Goal: Task Accomplishment & Management: Manage account settings

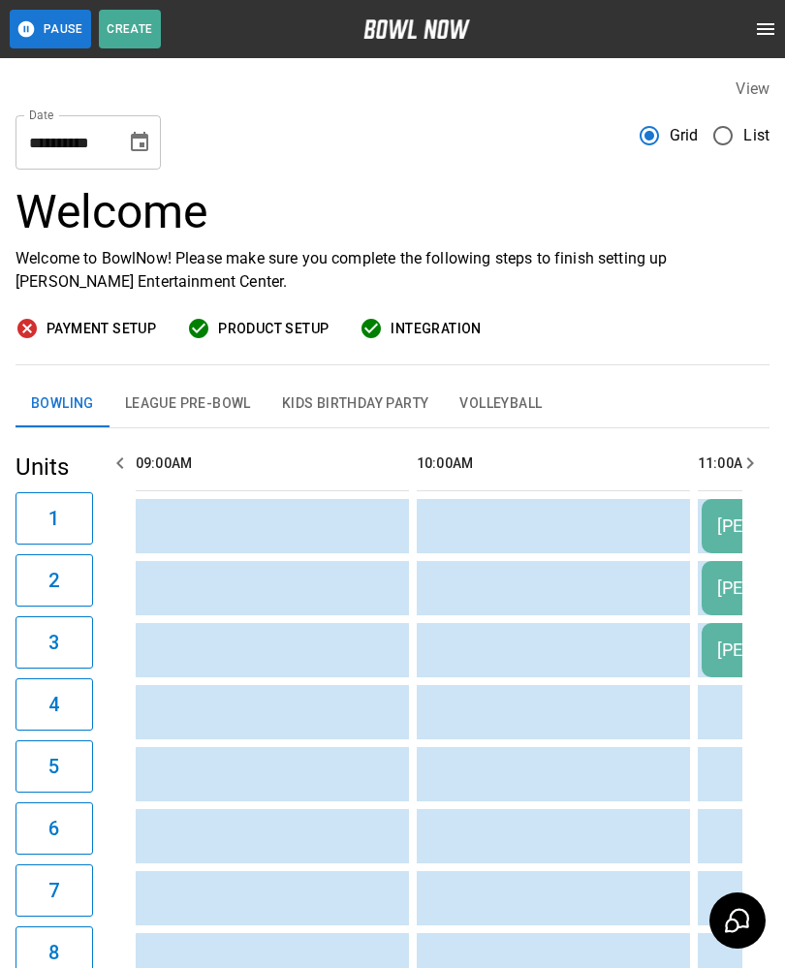
scroll to position [0, 523]
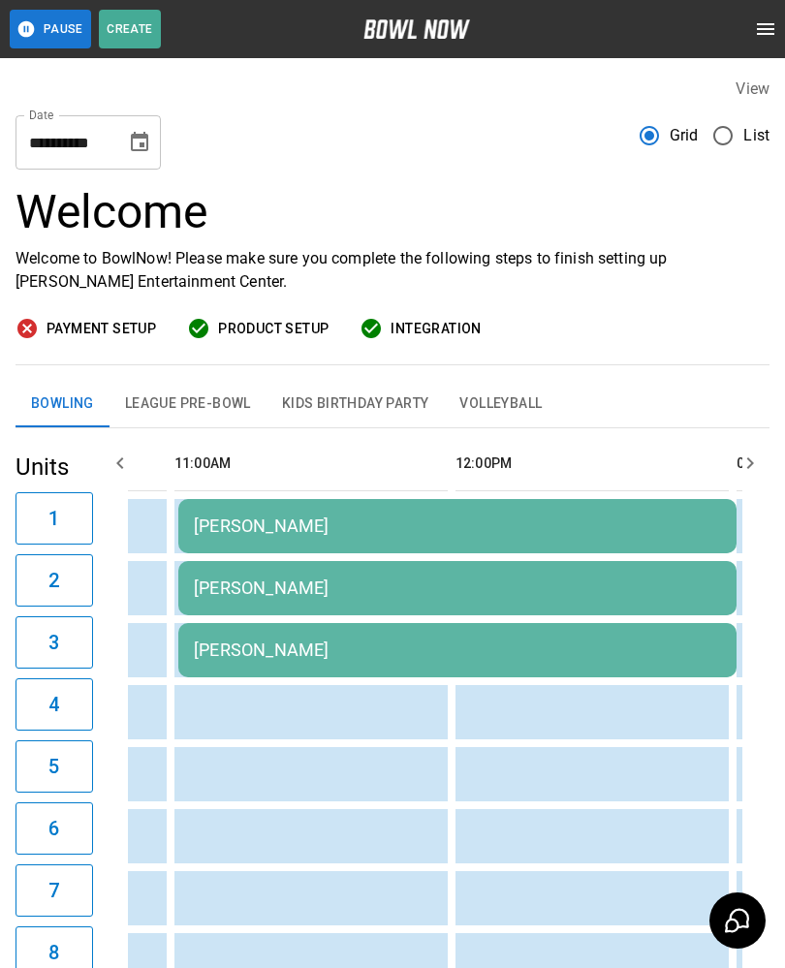
click at [137, 129] on button "Choose date, selected date is Sep 13, 2025" at bounding box center [139, 142] width 39 height 39
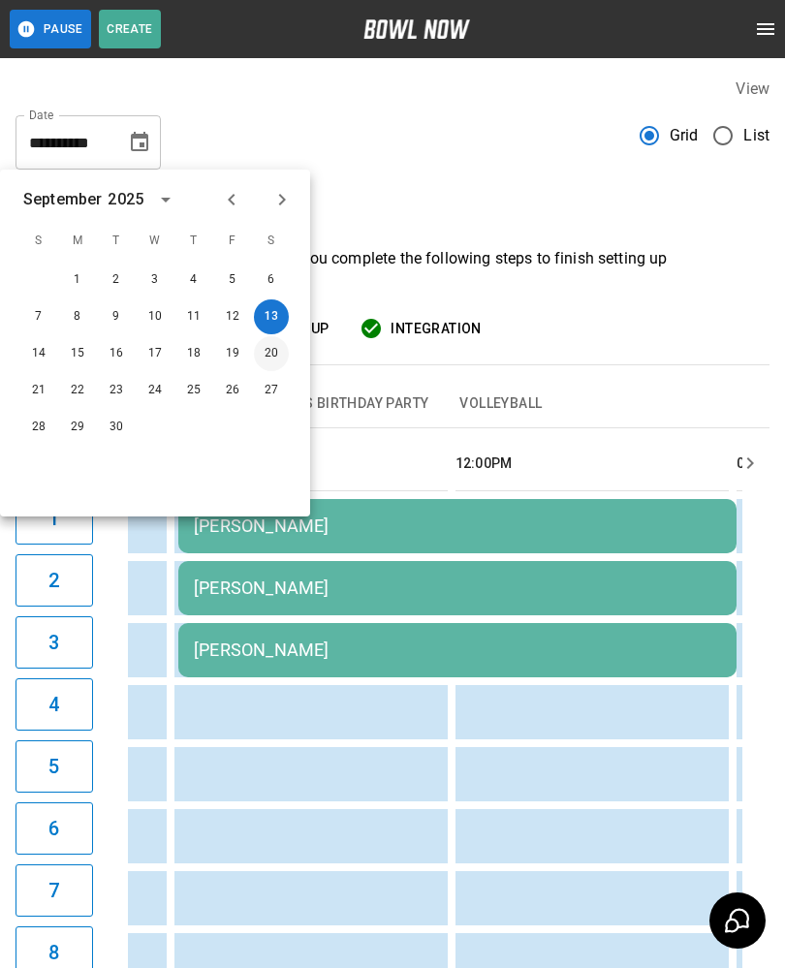
click at [270, 348] on button "20" at bounding box center [271, 353] width 35 height 35
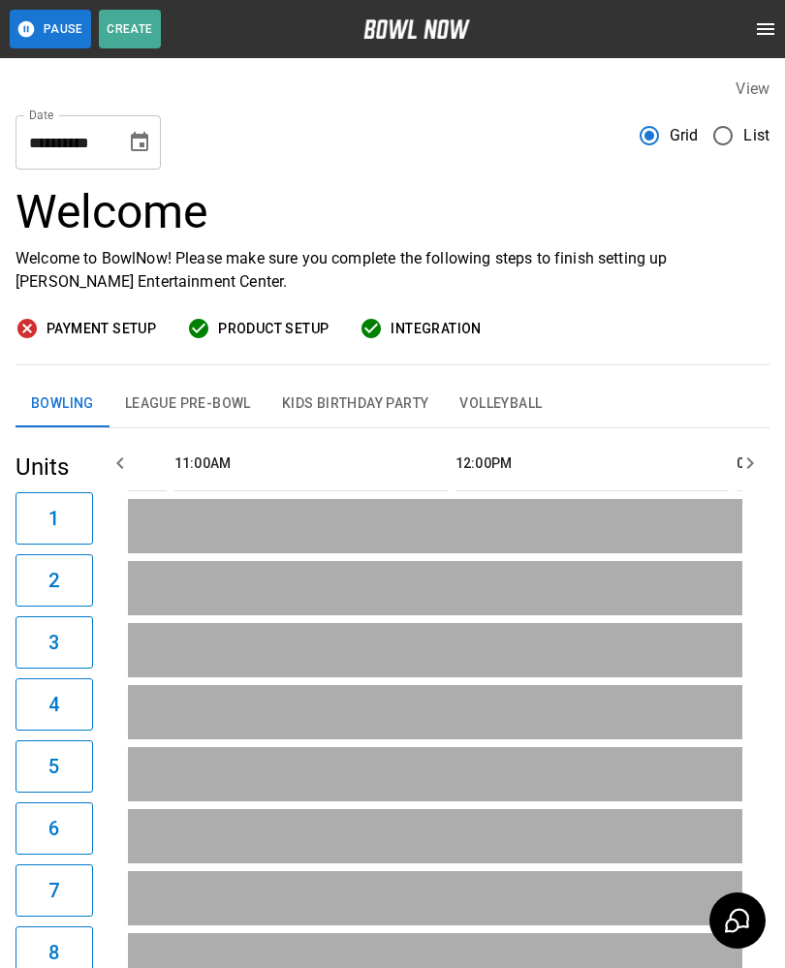
type input "**********"
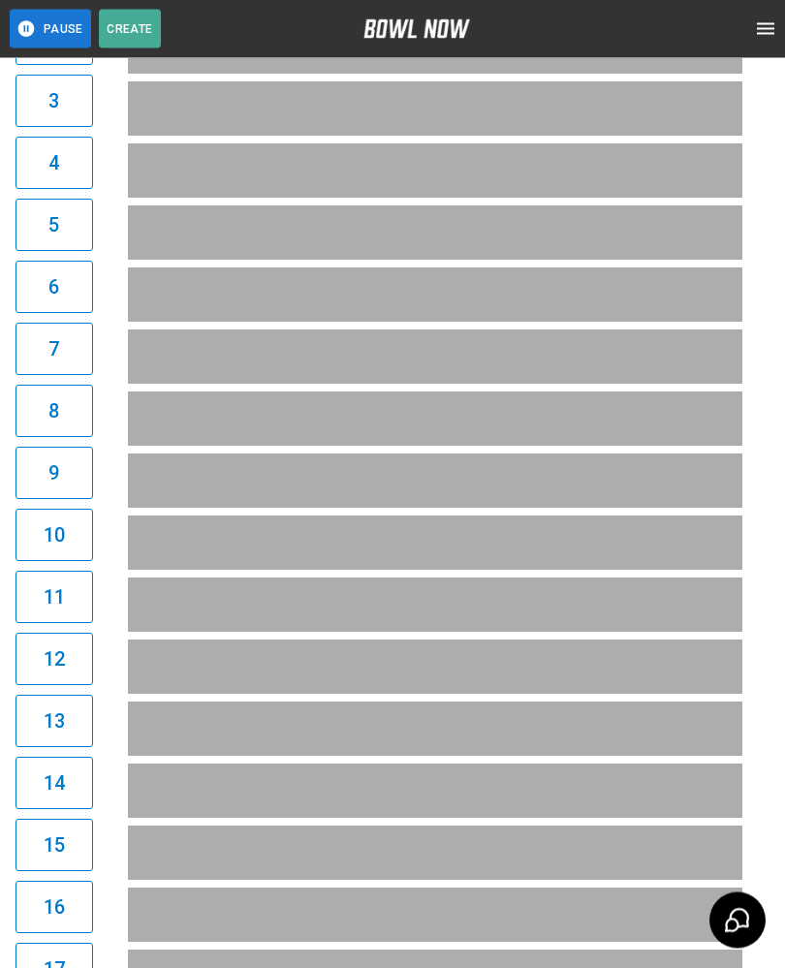
scroll to position [0, 0]
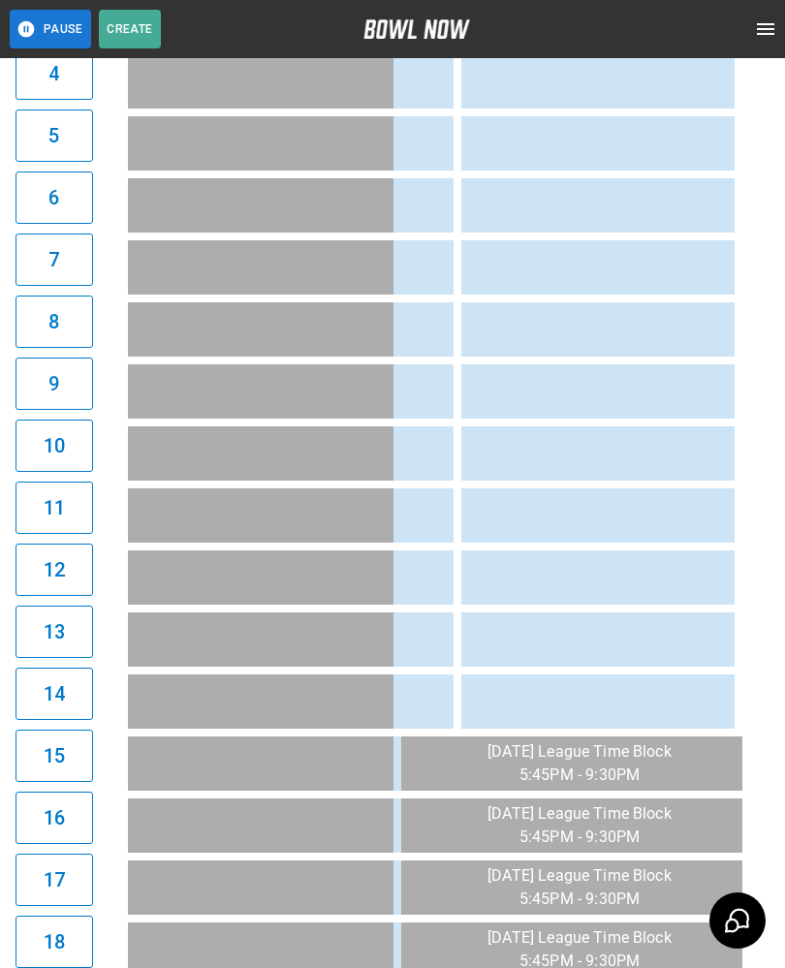
click at [466, 495] on td "sticky table" at bounding box center [490, 515] width 63 height 54
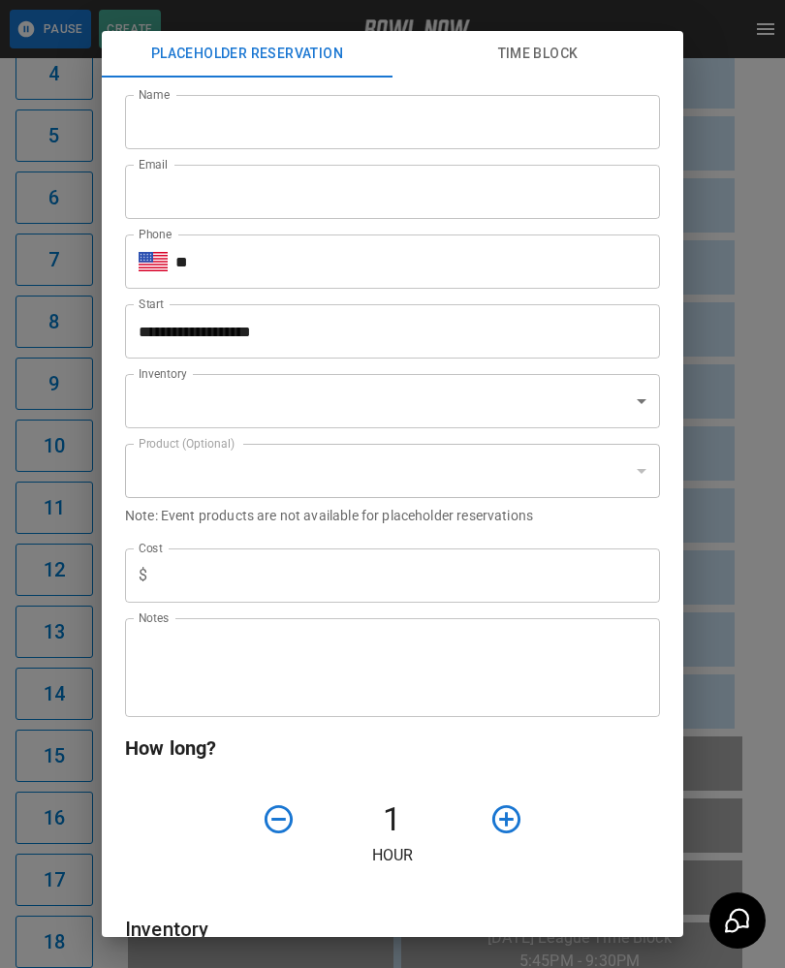
type input "**********"
click at [757, 697] on div "**********" at bounding box center [392, 484] width 785 height 968
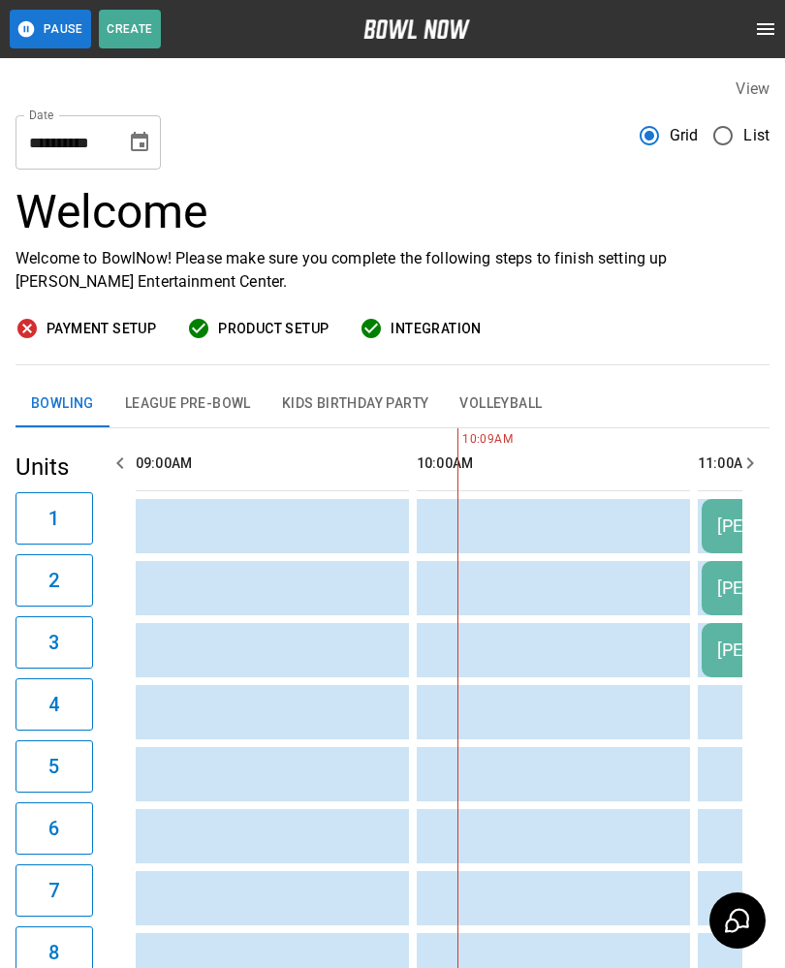
scroll to position [0, 281]
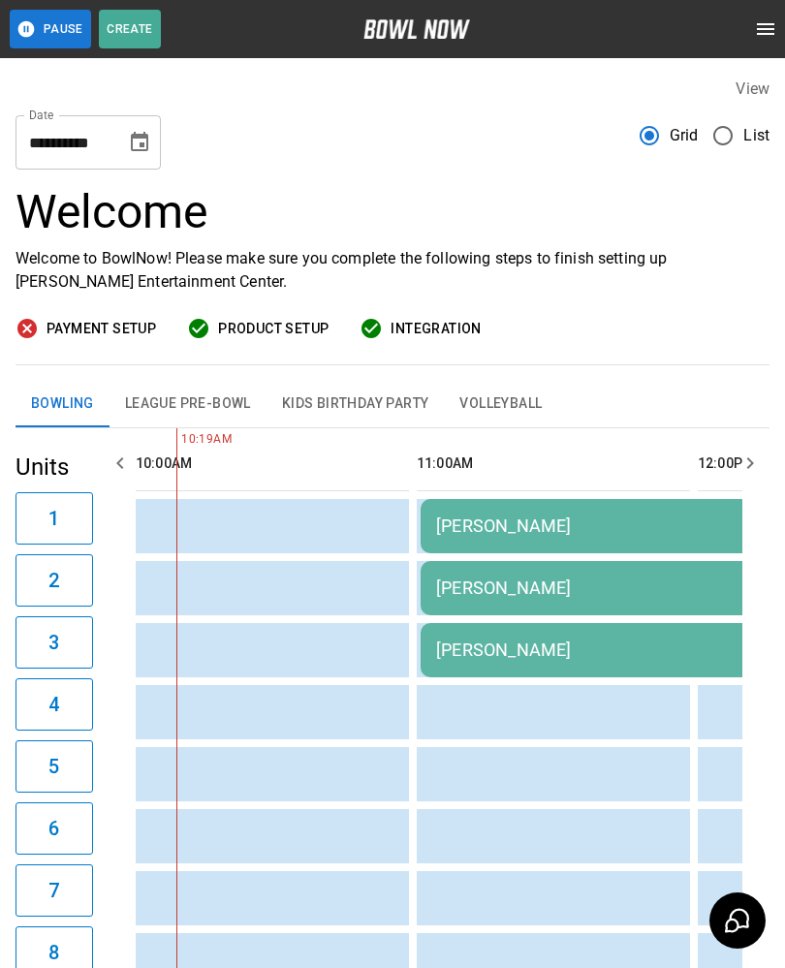
click at [501, 525] on div "[PERSON_NAME]" at bounding box center [699, 526] width 527 height 20
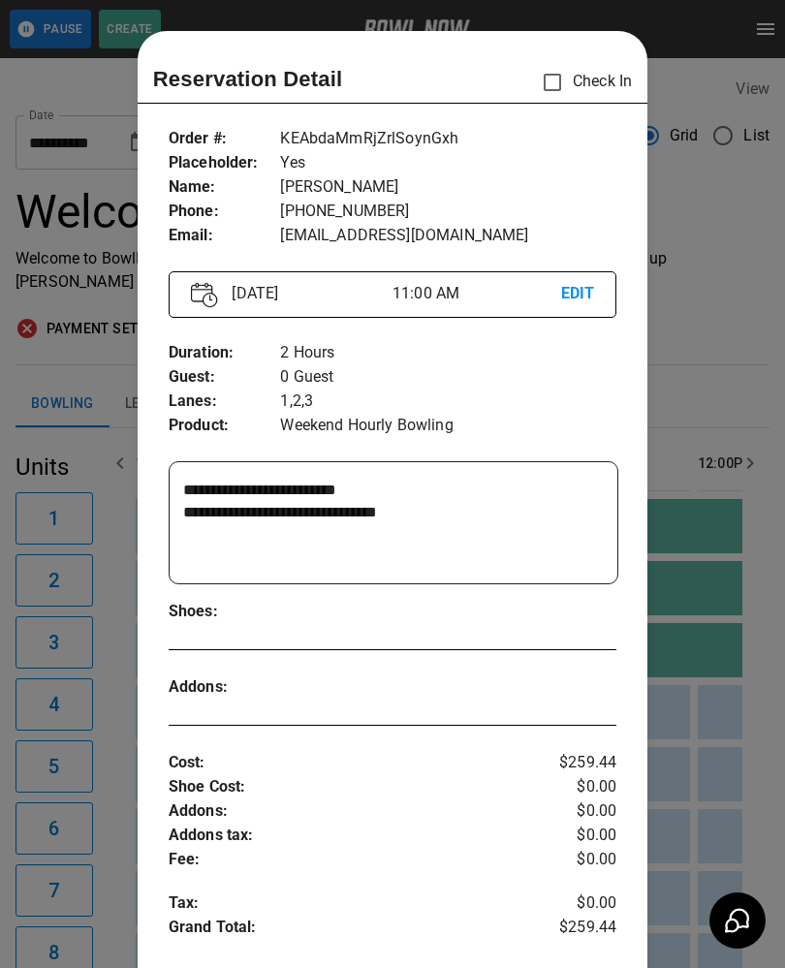
scroll to position [0, 0]
click at [724, 648] on div at bounding box center [392, 484] width 785 height 968
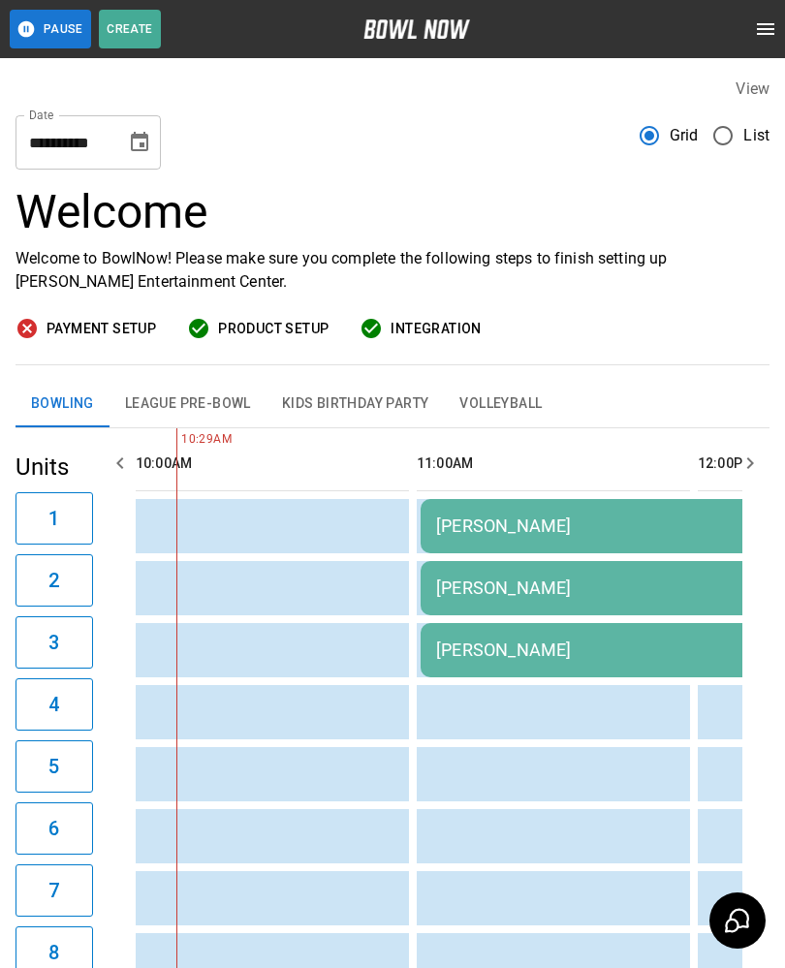
click at [579, 631] on td "[PERSON_NAME]" at bounding box center [700, 650] width 558 height 54
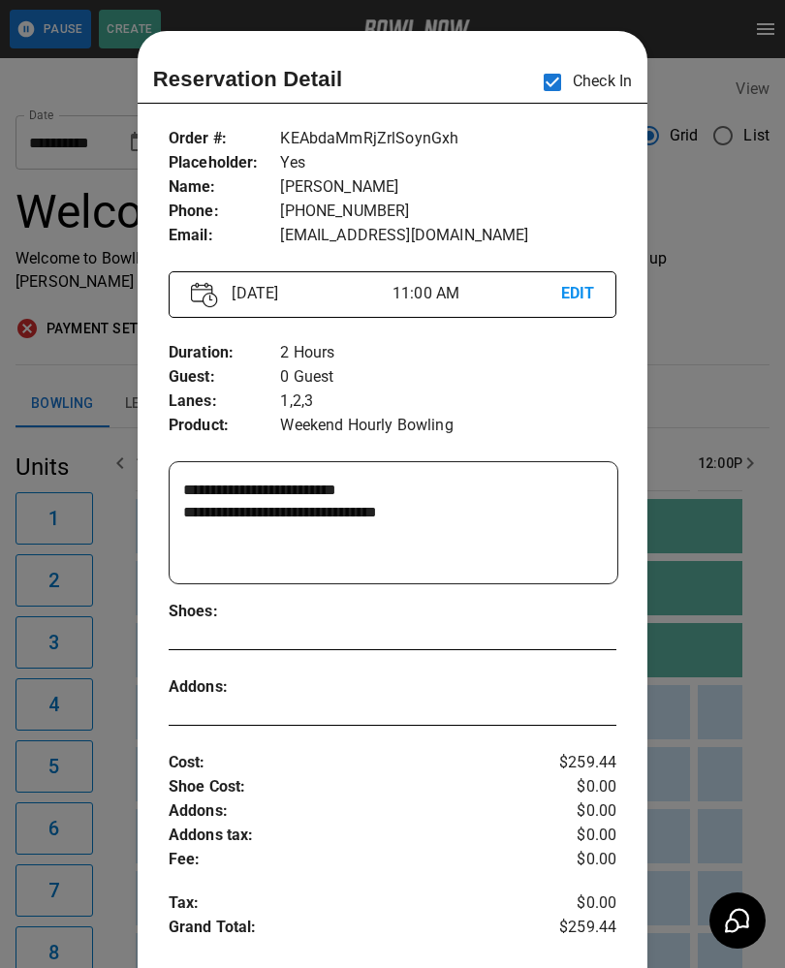
click at [713, 666] on div at bounding box center [392, 484] width 785 height 968
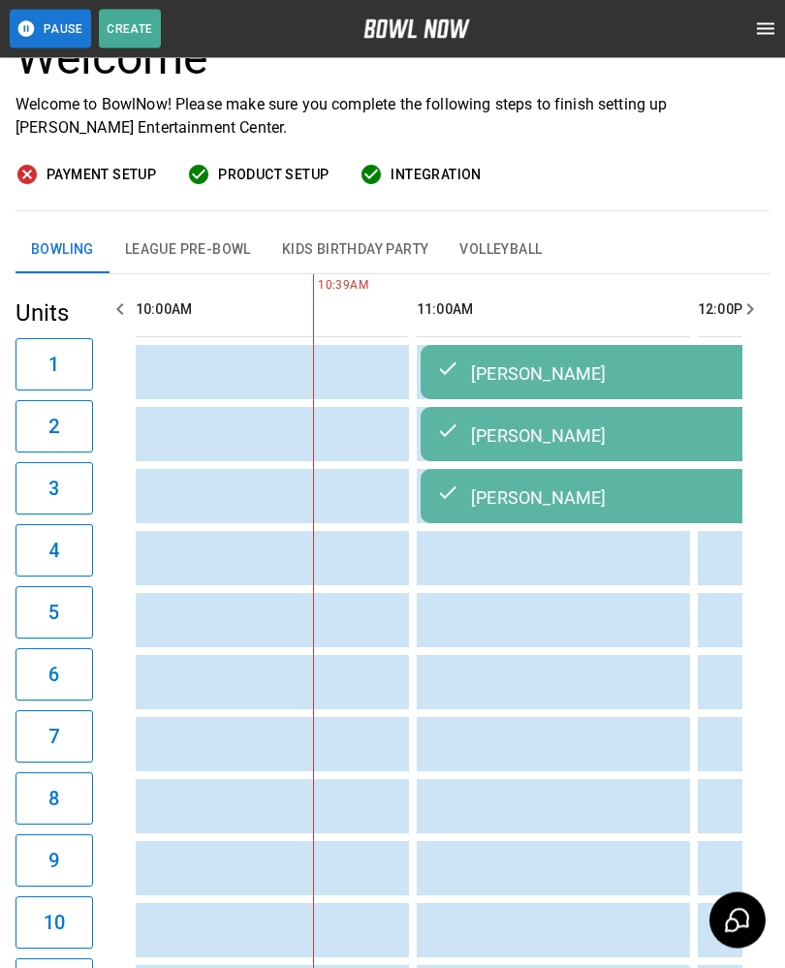
scroll to position [141, 0]
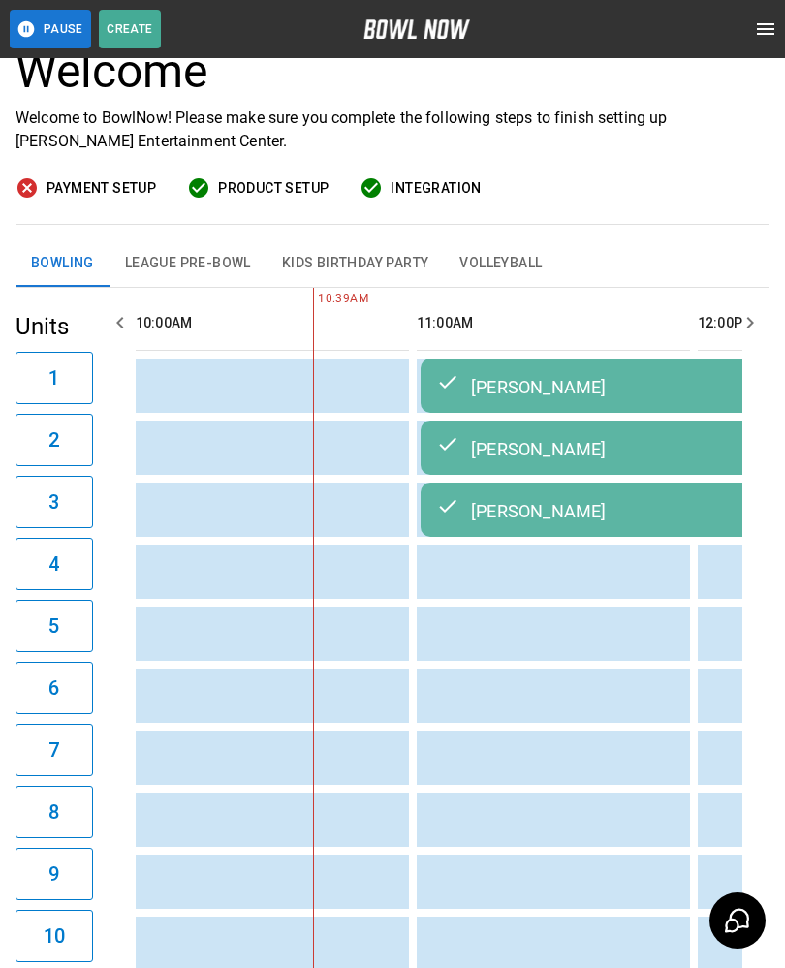
click at [586, 688] on td "sticky table" at bounding box center [593, 696] width 63 height 54
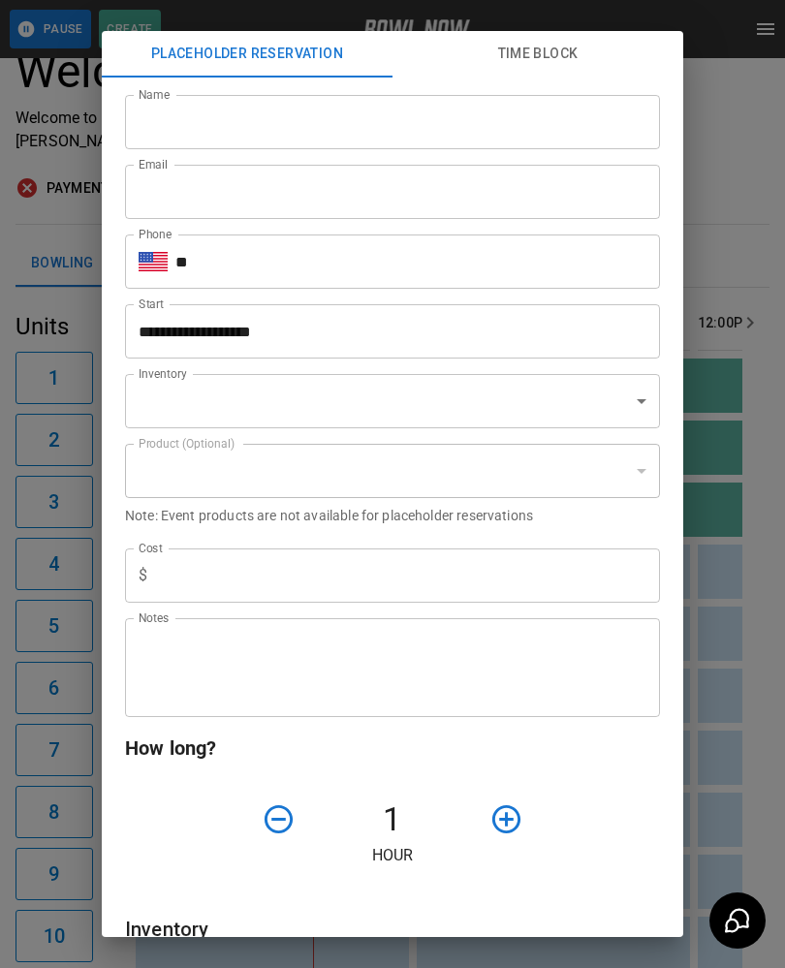
scroll to position [0, 376]
type input "**********"
click at [737, 293] on div "**********" at bounding box center [392, 484] width 785 height 968
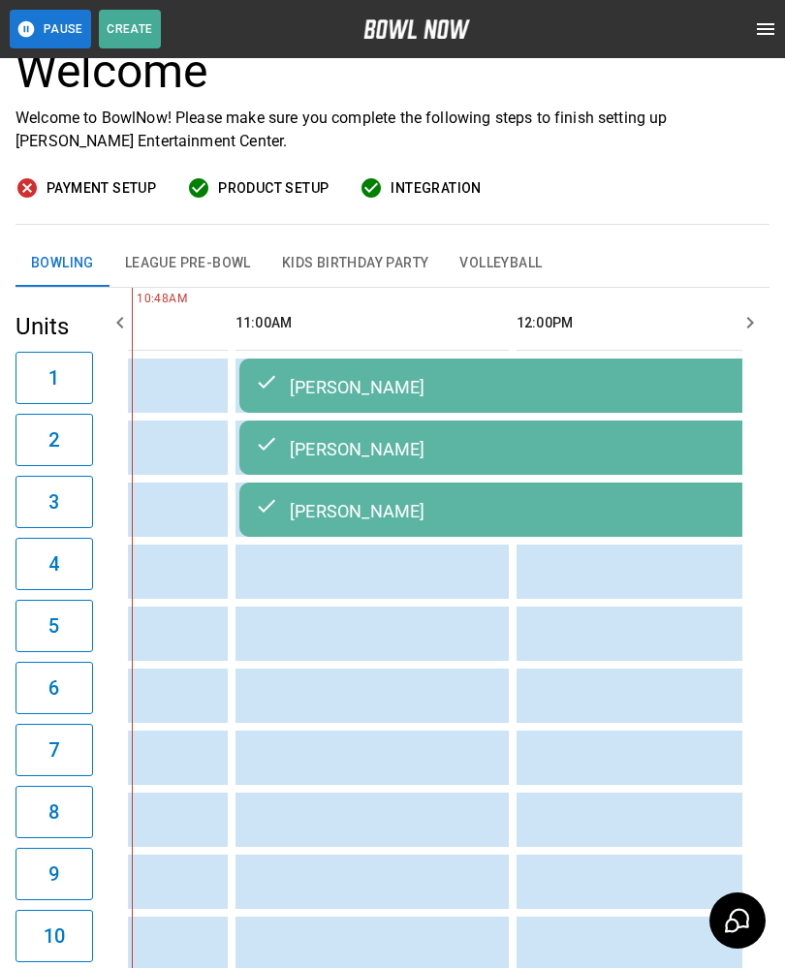
click at [463, 393] on div "[PERSON_NAME]" at bounding box center [518, 385] width 527 height 23
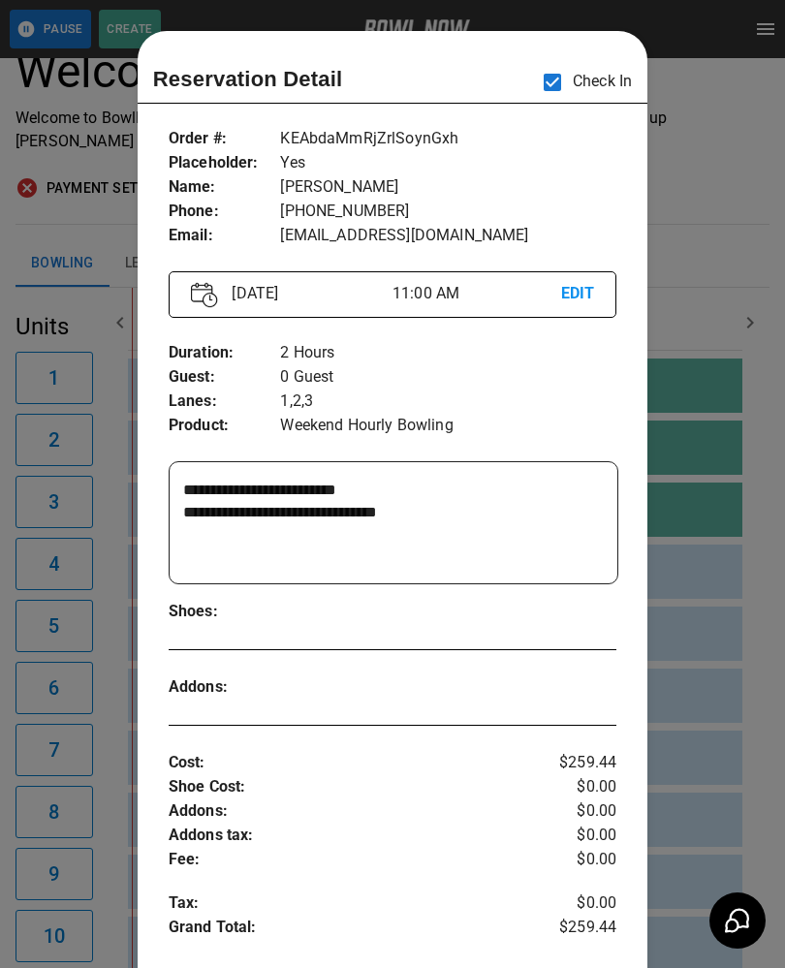
scroll to position [31, 0]
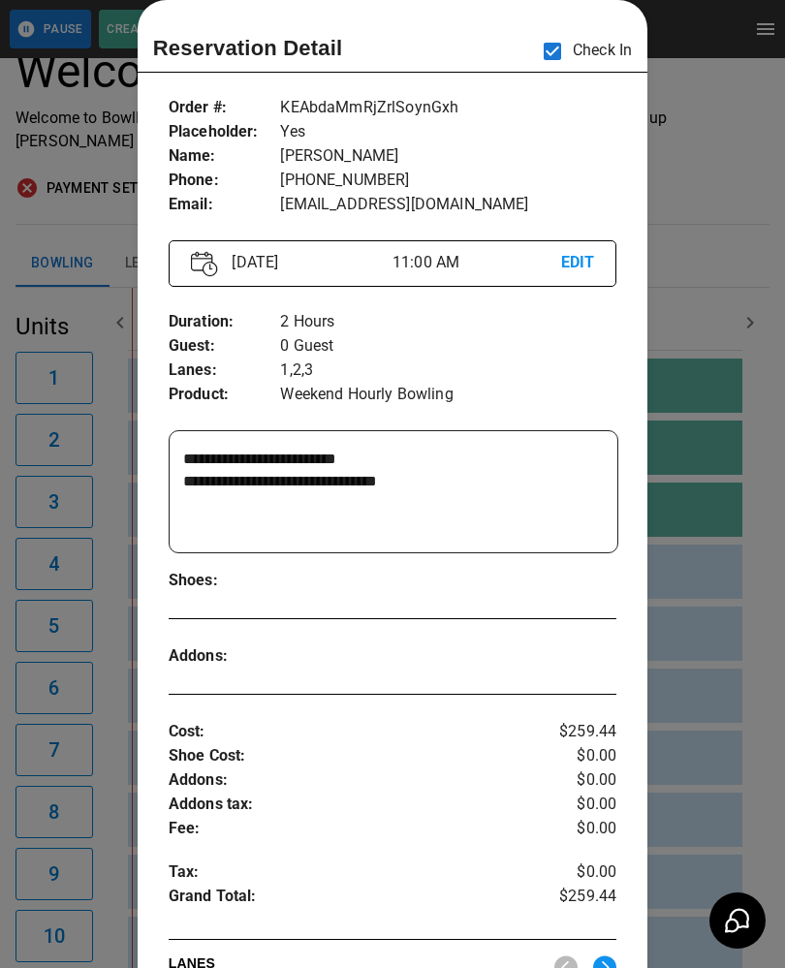
click at [710, 132] on div at bounding box center [392, 484] width 785 height 968
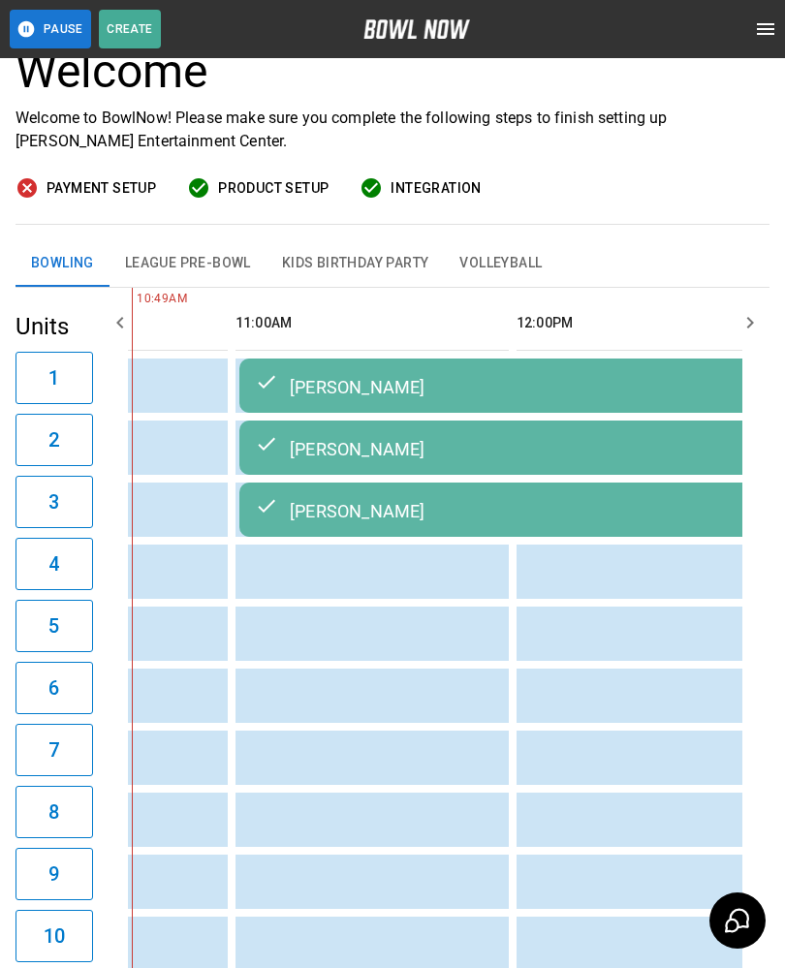
click at [546, 379] on div "[PERSON_NAME]" at bounding box center [518, 385] width 527 height 23
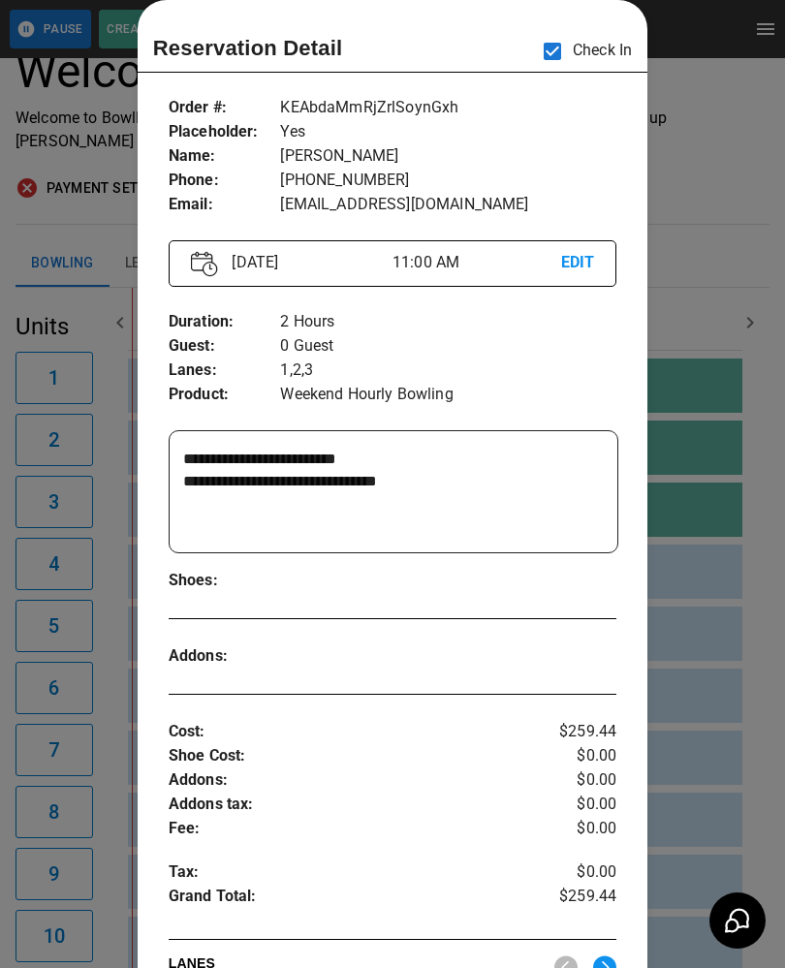
click at [509, 348] on p "0 Guest" at bounding box center [448, 346] width 336 height 24
click at [713, 235] on div at bounding box center [392, 484] width 785 height 968
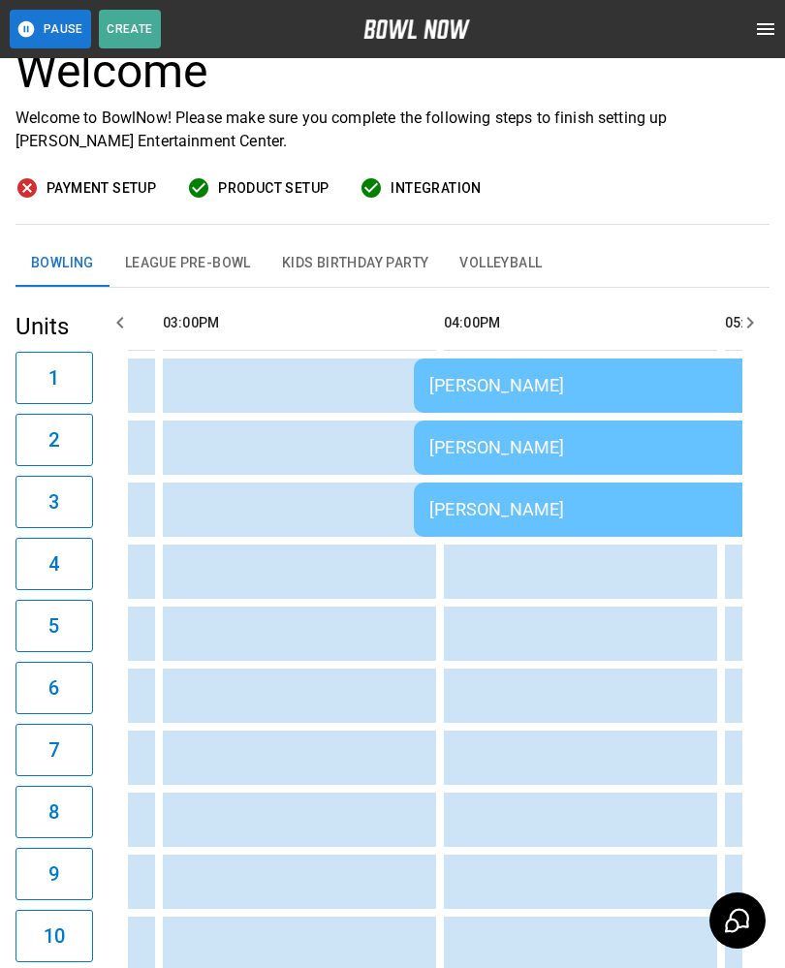
scroll to position [0, 1758]
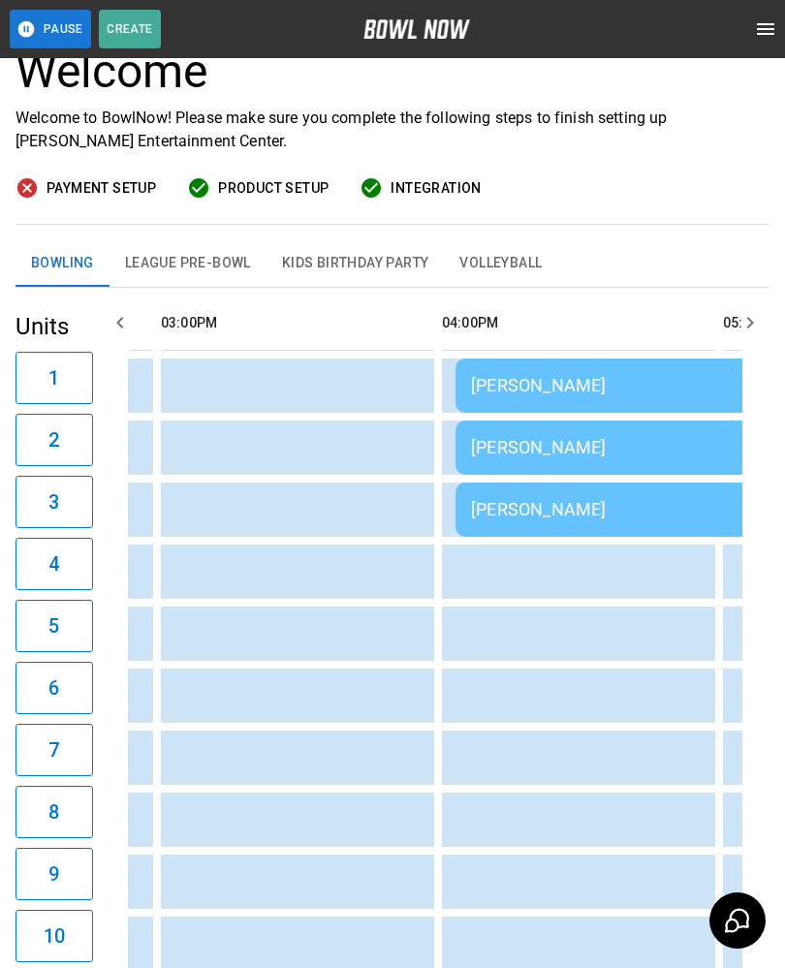
click at [588, 443] on div "[PERSON_NAME]" at bounding box center [734, 447] width 527 height 20
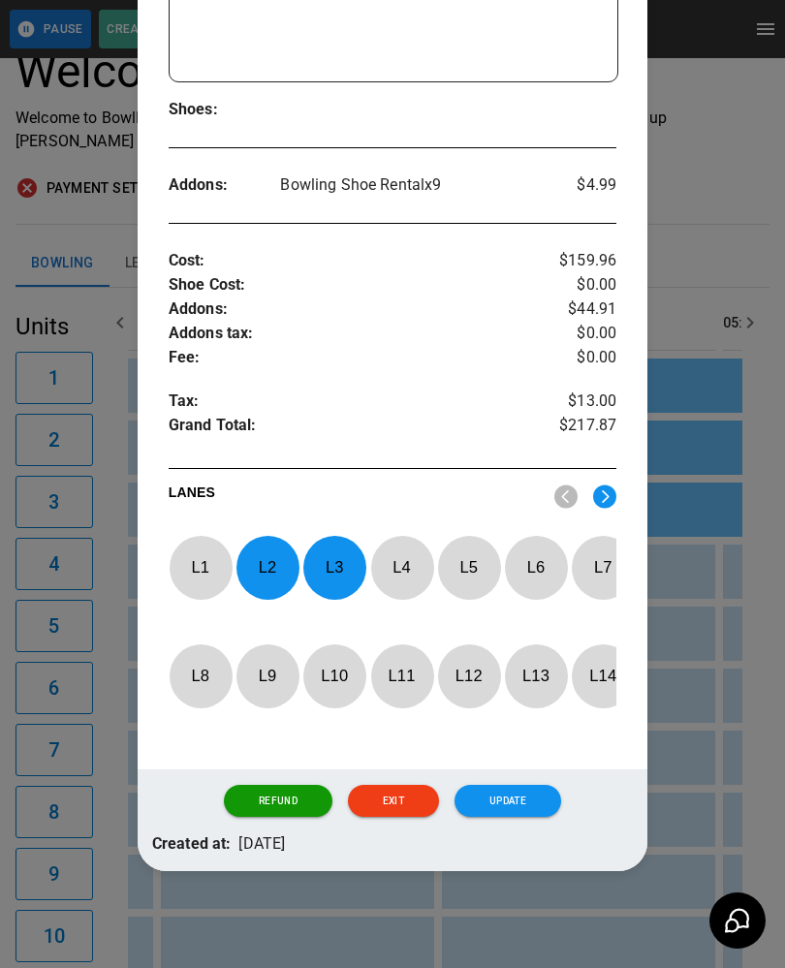
click at [269, 558] on p "L 2" at bounding box center [267, 568] width 64 height 46
click at [401, 558] on p "L 4" at bounding box center [402, 568] width 64 height 46
click at [529, 796] on button "Update" at bounding box center [507, 801] width 107 height 33
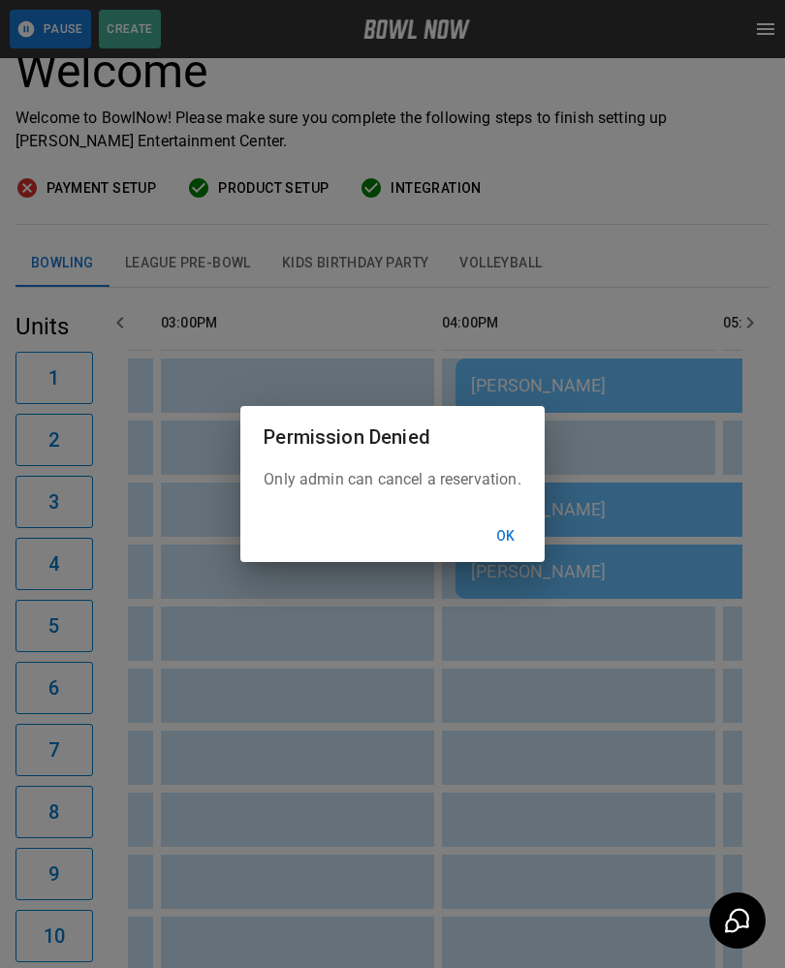
click at [517, 533] on button "Ok" at bounding box center [506, 536] width 62 height 36
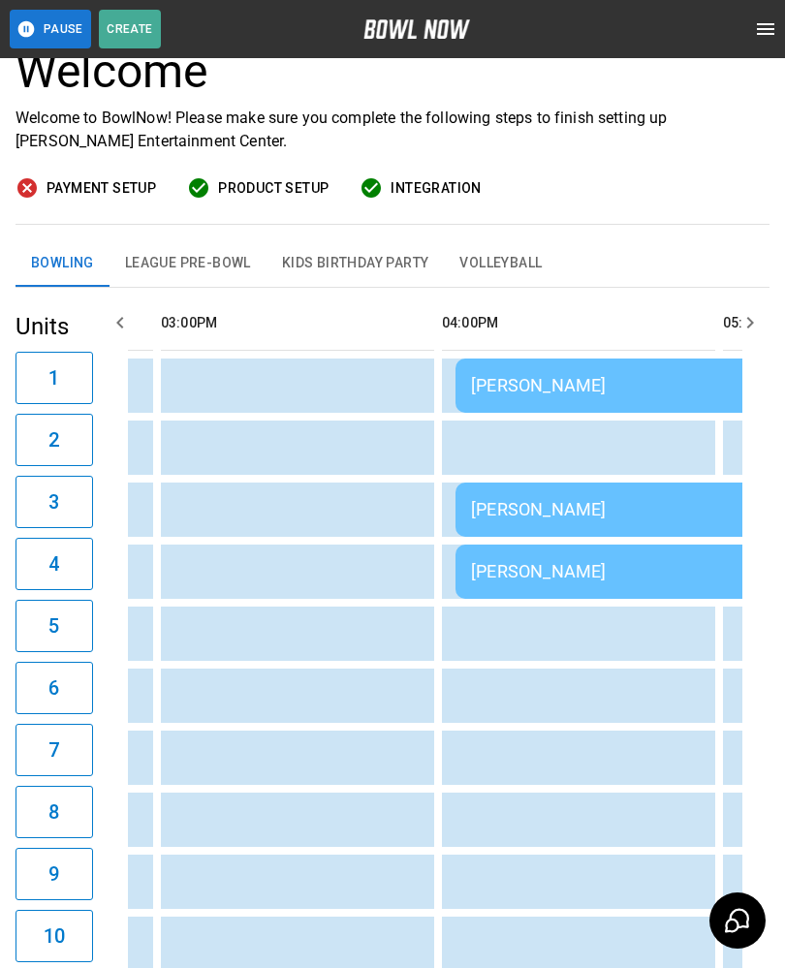
click at [591, 377] on div "[PERSON_NAME]" at bounding box center [734, 385] width 527 height 20
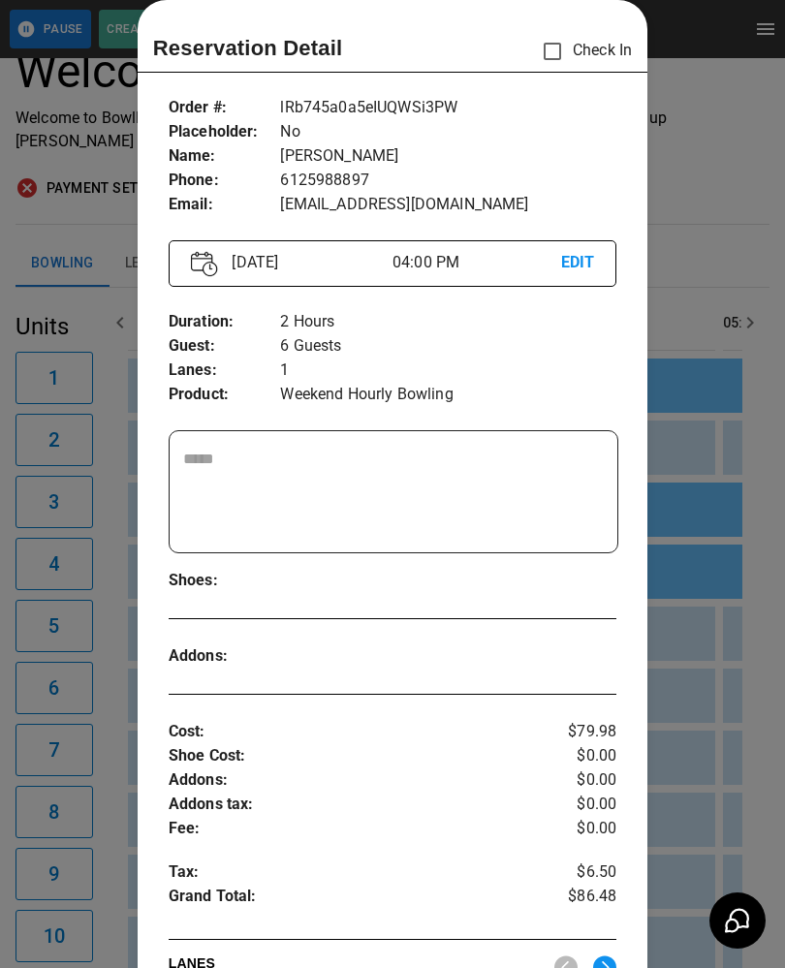
click at [704, 662] on div at bounding box center [392, 484] width 785 height 968
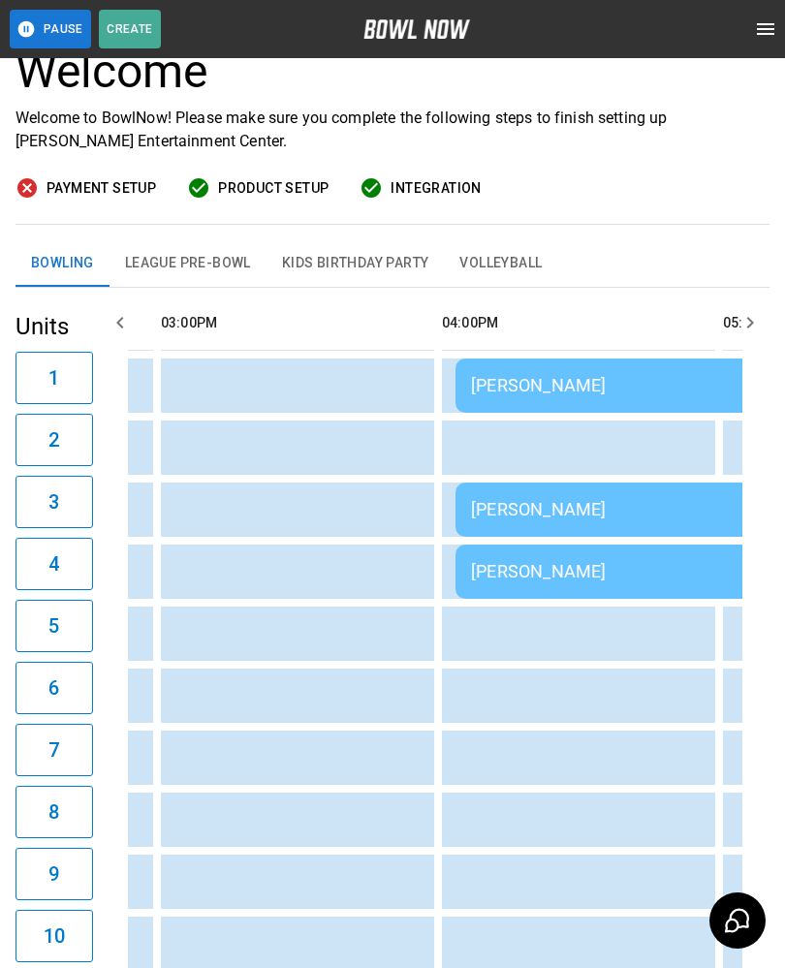
click at [582, 383] on div "[PERSON_NAME]" at bounding box center [734, 385] width 527 height 20
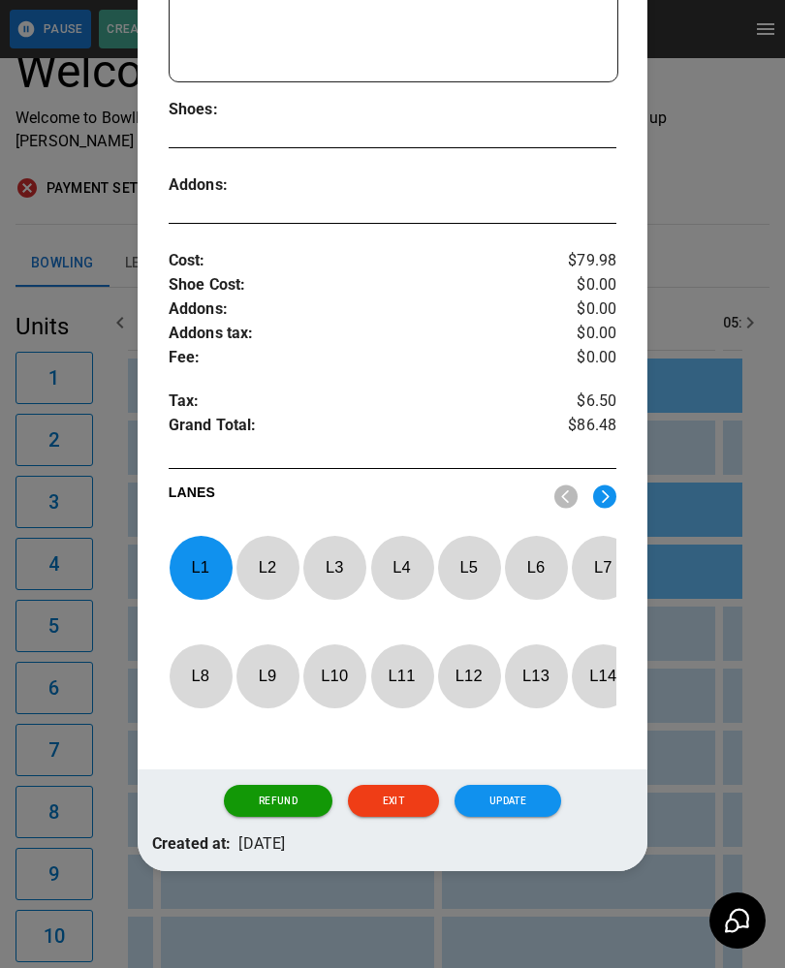
click at [199, 550] on p "L 1" at bounding box center [201, 568] width 64 height 46
click at [533, 557] on p "L 6" at bounding box center [536, 568] width 64 height 46
click at [523, 791] on button "Update" at bounding box center [507, 801] width 107 height 33
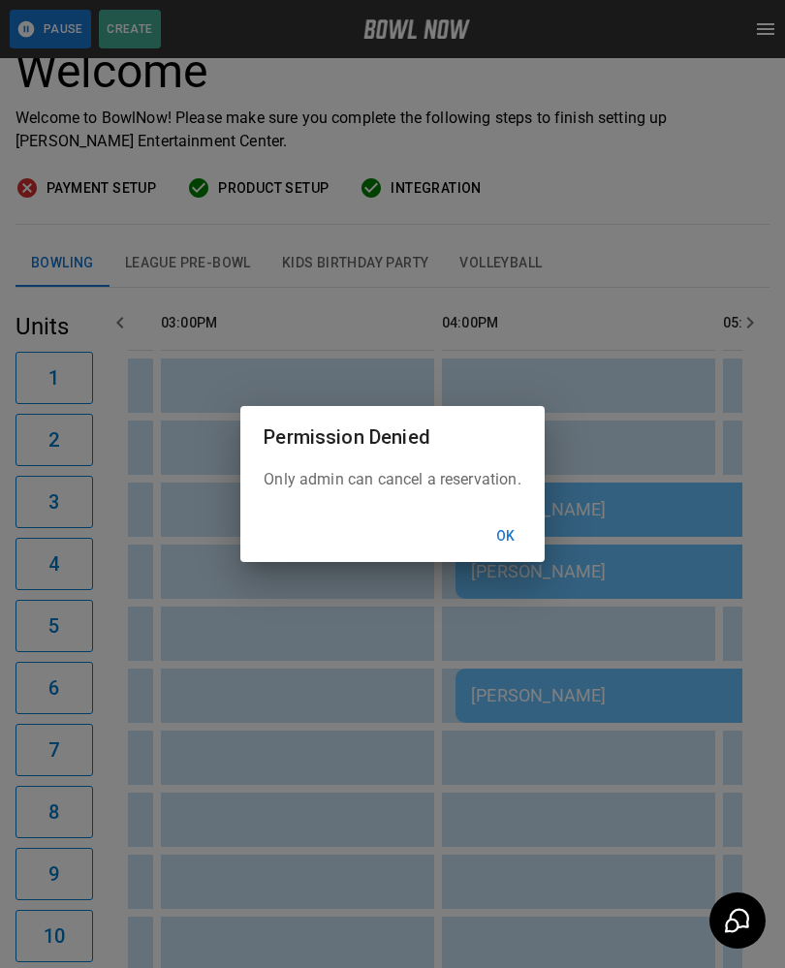
click at [513, 533] on button "Ok" at bounding box center [506, 536] width 62 height 36
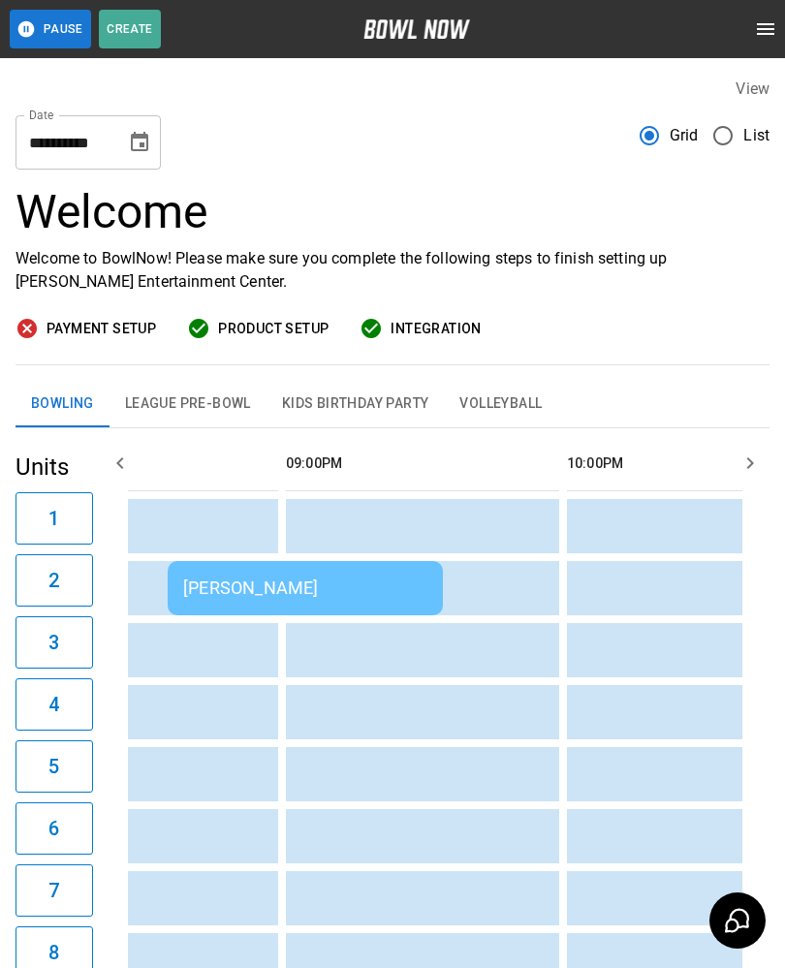
click at [378, 577] on td "[PERSON_NAME]" at bounding box center [305, 588] width 275 height 54
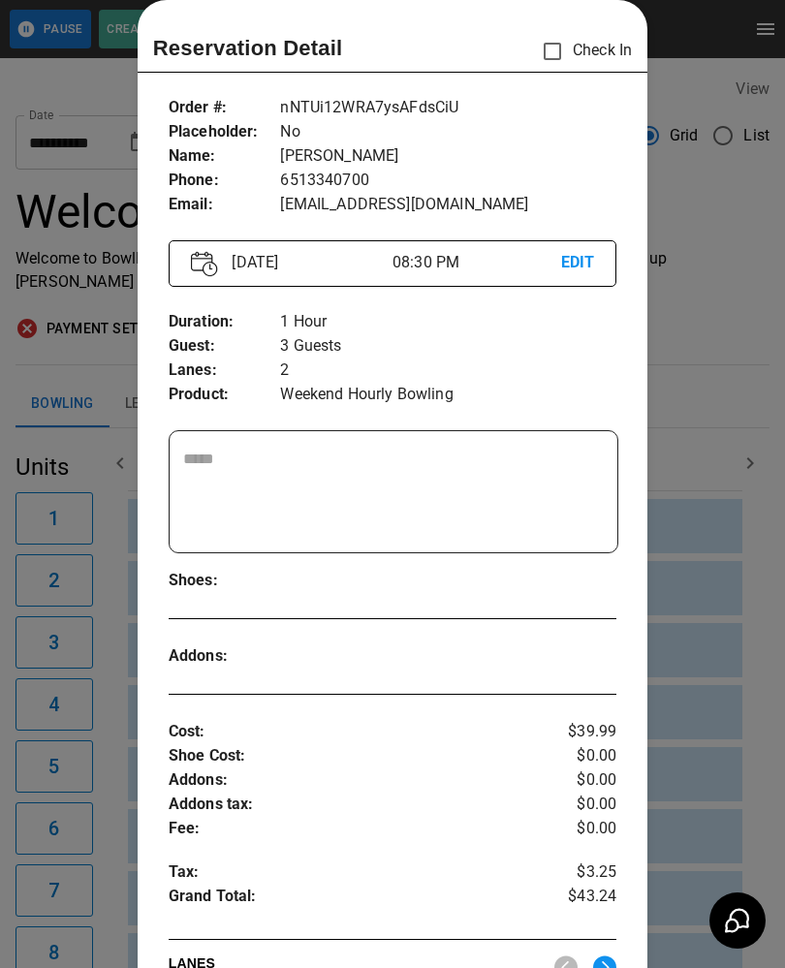
click at [736, 531] on div at bounding box center [392, 484] width 785 height 968
